Goal: Information Seeking & Learning: Learn about a topic

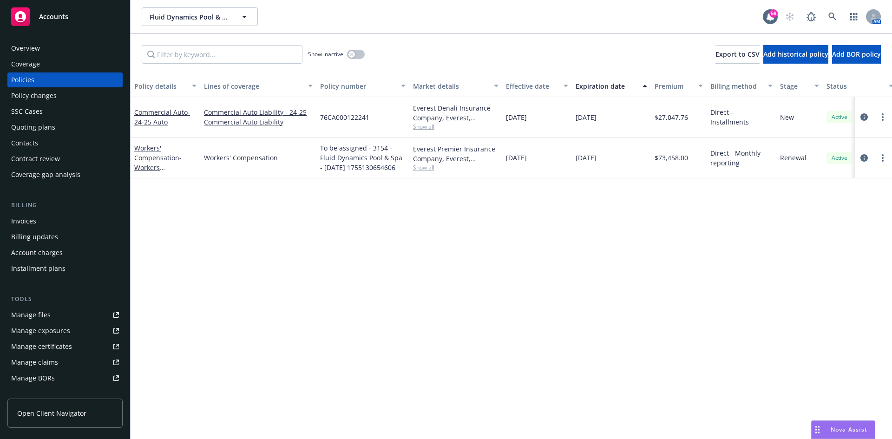
click at [829, 335] on div "Policy details Lines of coverage Policy number Market details Effective date Ex…" at bounding box center [511, 257] width 761 height 364
